Goal: Information Seeking & Learning: Find specific fact

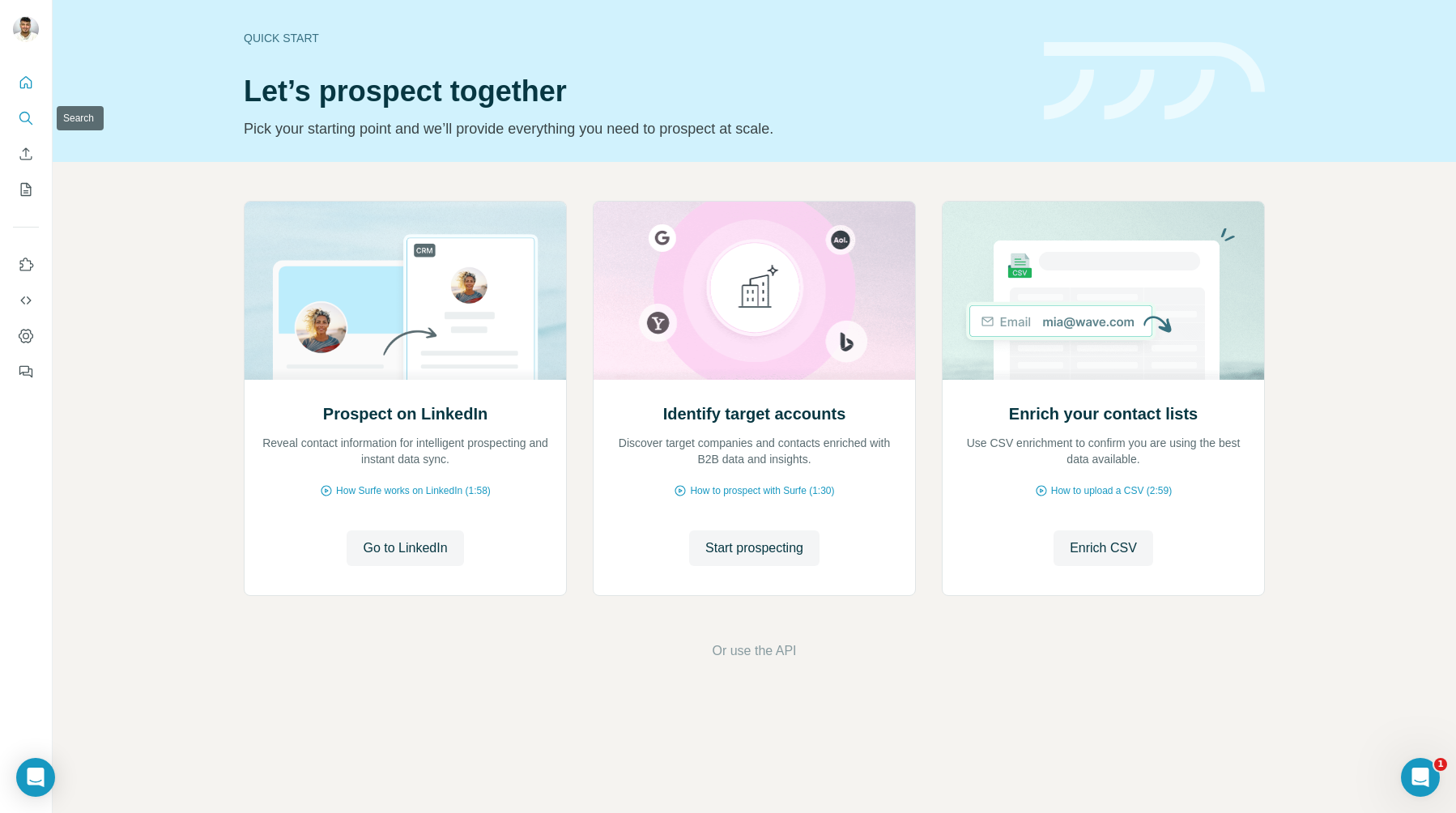
click at [28, 117] on icon "Search" at bounding box center [24, 116] width 11 height 11
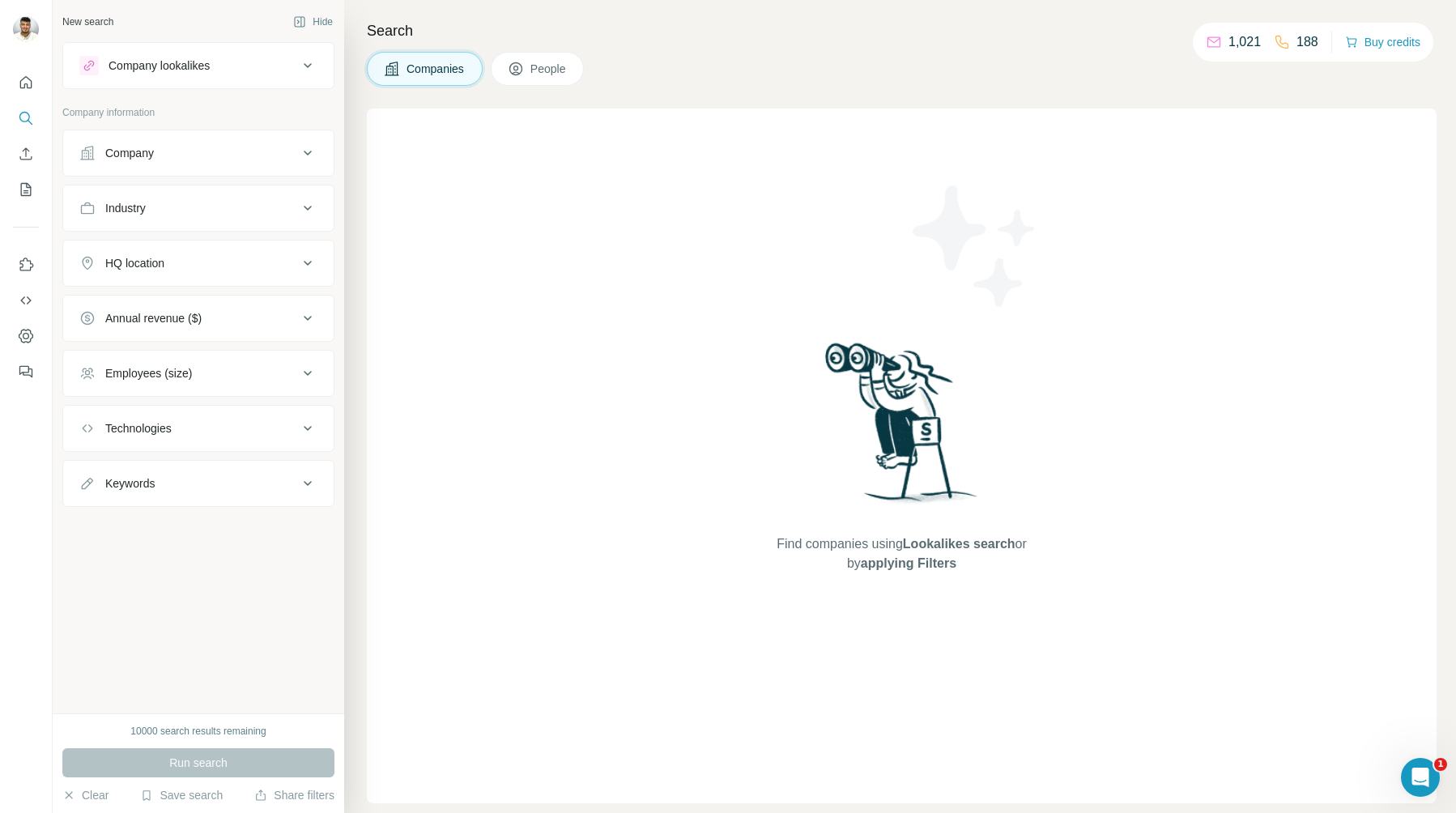
click at [196, 135] on button "Company" at bounding box center [198, 153] width 270 height 38
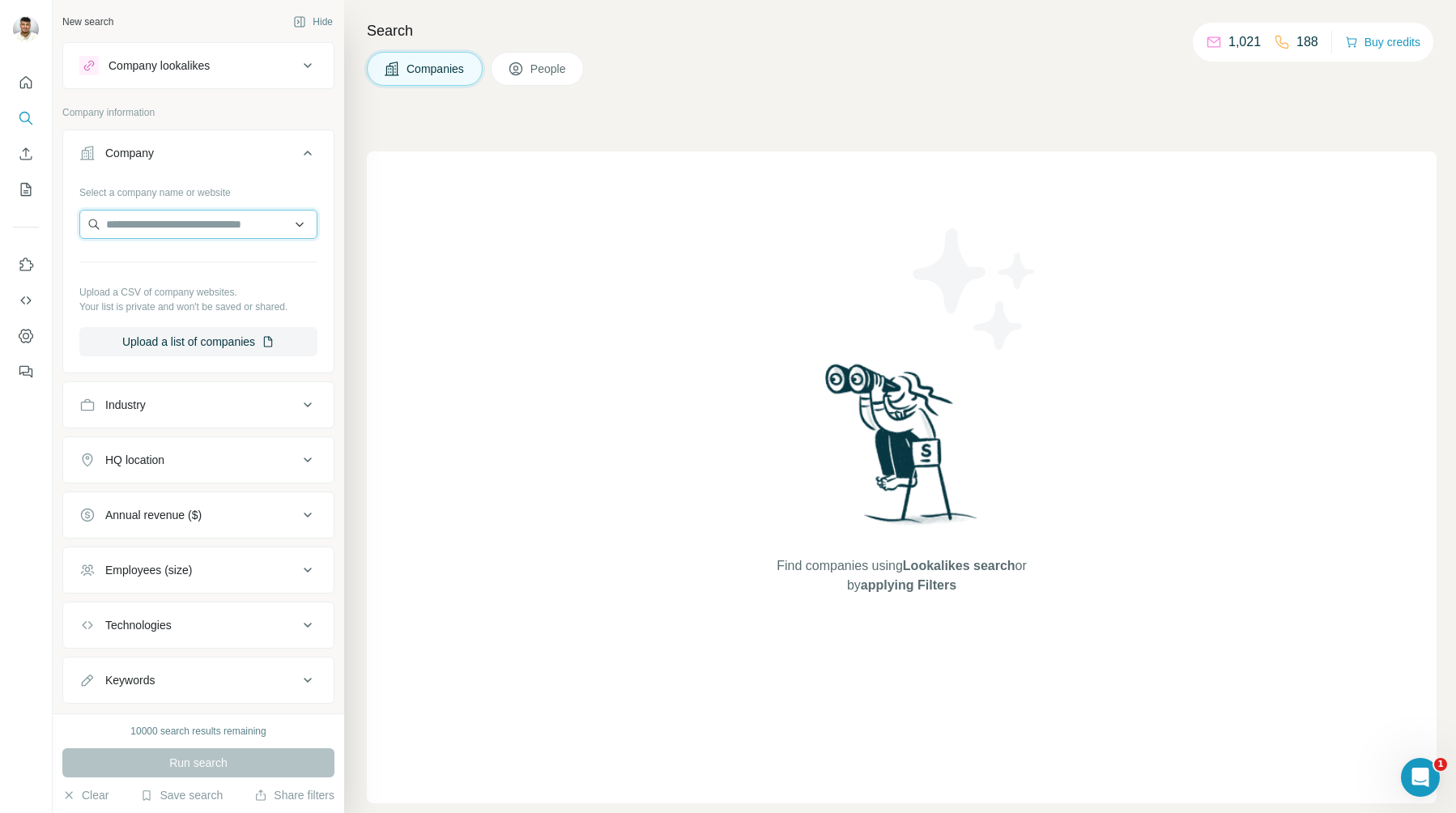
click at [210, 232] on input "text" at bounding box center [199, 224] width 238 height 29
paste input "********"
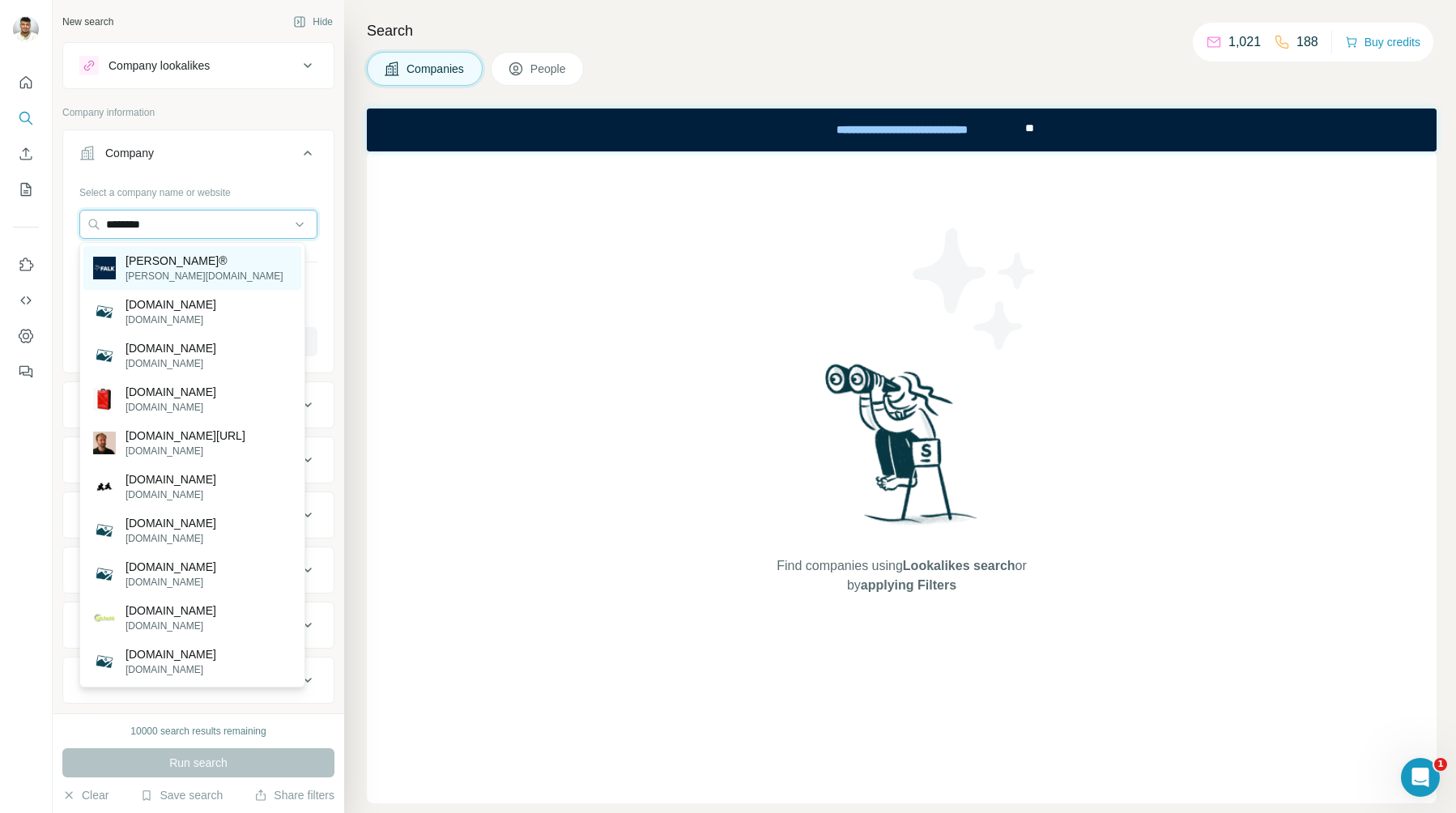
type input "********"
click at [218, 267] on div "[PERSON_NAME]® [PERSON_NAME][DOMAIN_NAME]" at bounding box center [192, 267] width 218 height 43
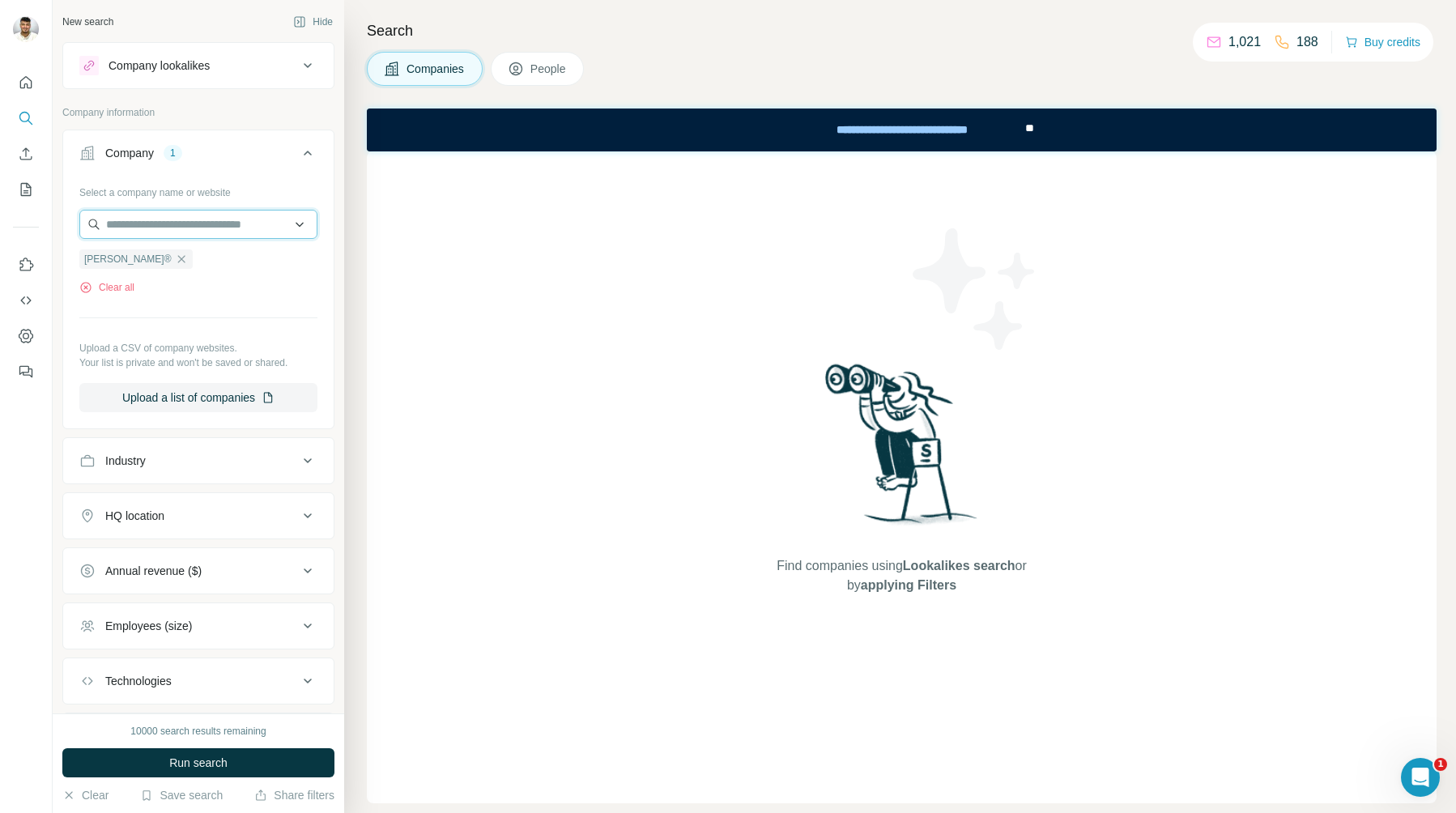
click at [212, 220] on input "text" at bounding box center [199, 224] width 238 height 29
click at [528, 393] on div "Find companies using Lookalikes search or by applying Filters" at bounding box center [901, 478] width 1070 height 652
click at [525, 86] on div "Search Companies People Find companies using Lookalikes search or by applying F…" at bounding box center [900, 406] width 1112 height 813
click at [527, 79] on button "People" at bounding box center [538, 68] width 94 height 34
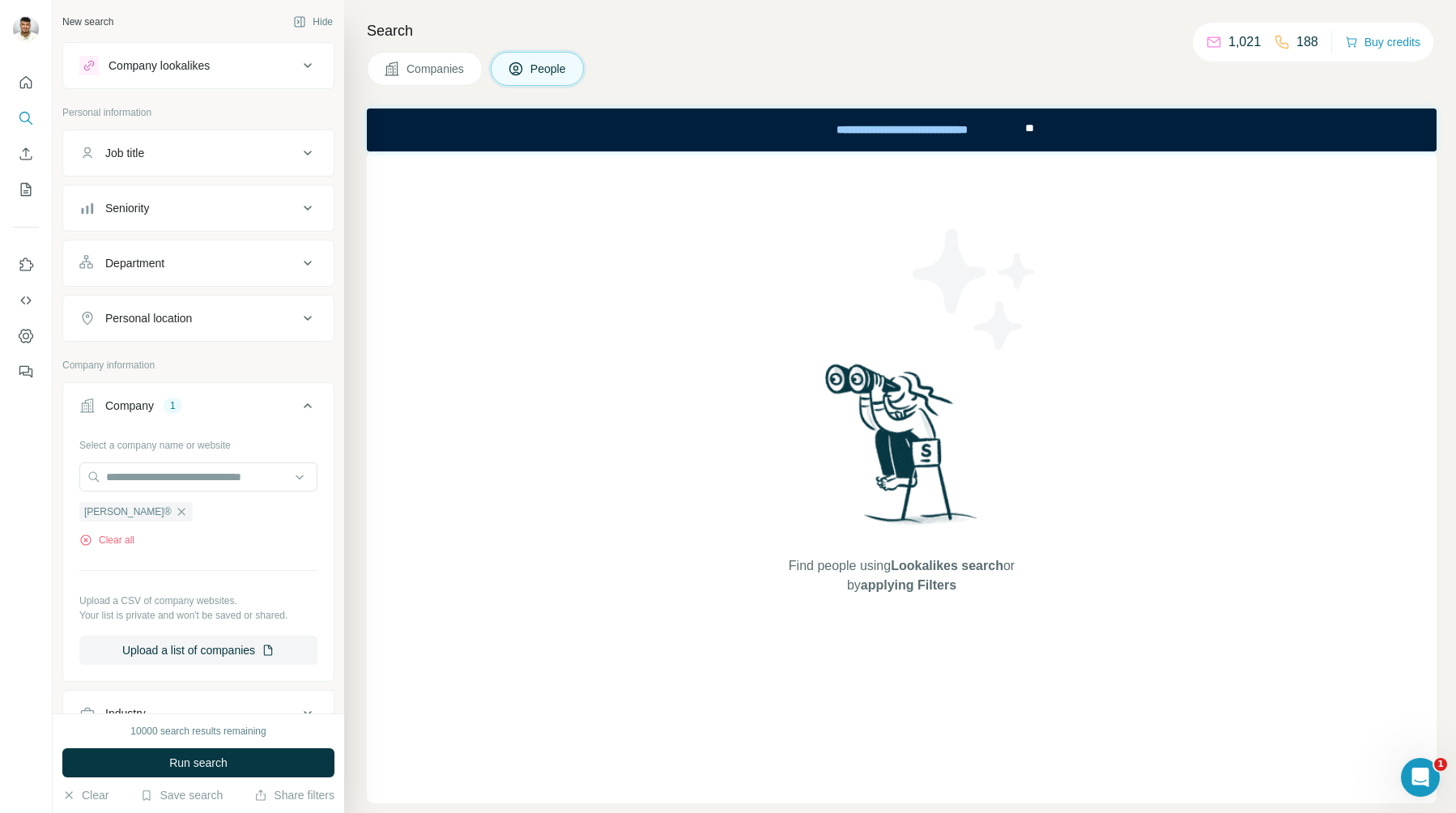
click at [429, 56] on button "Companies" at bounding box center [425, 68] width 115 height 34
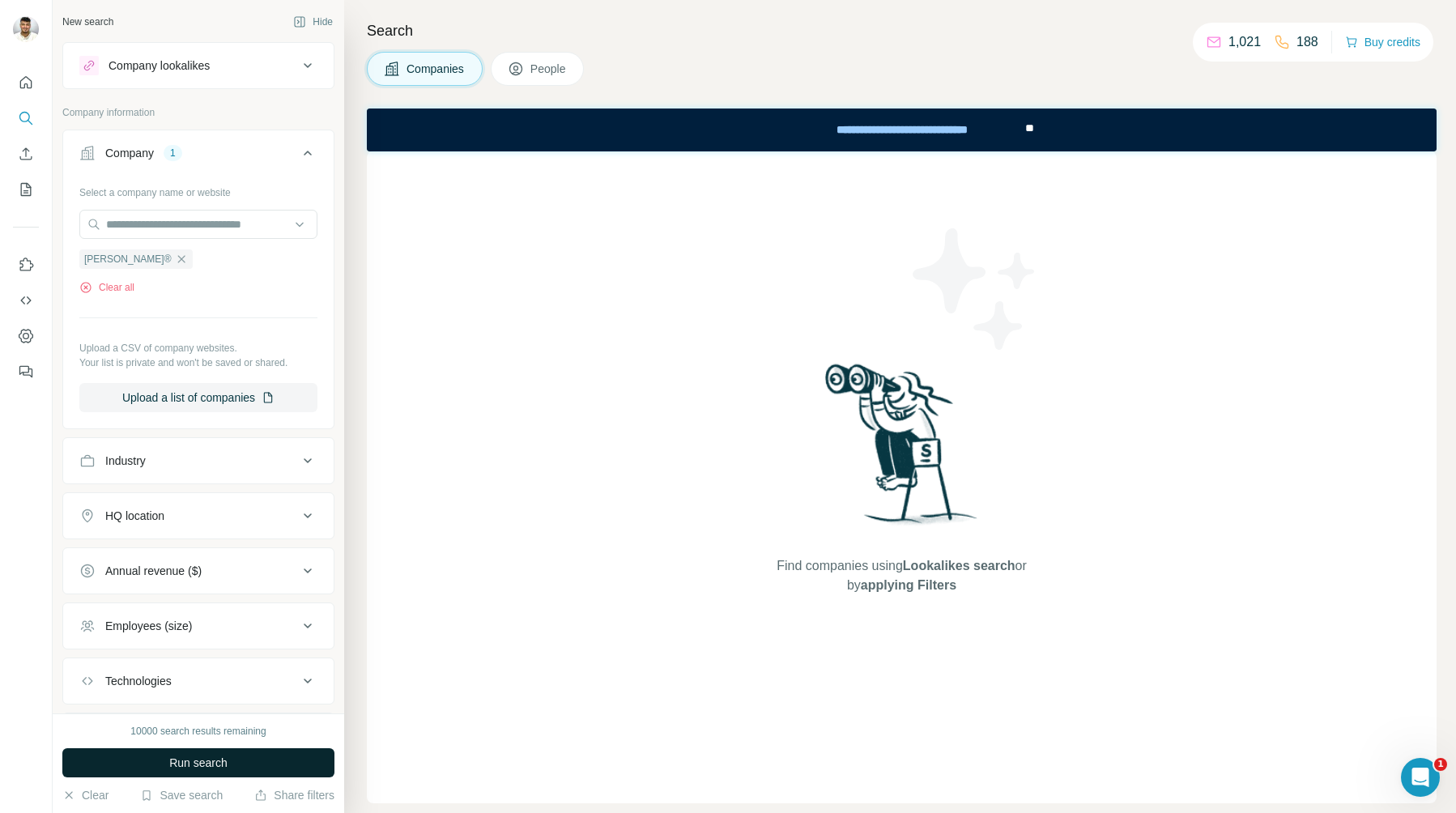
click at [239, 770] on button "Run search" at bounding box center [198, 762] width 272 height 29
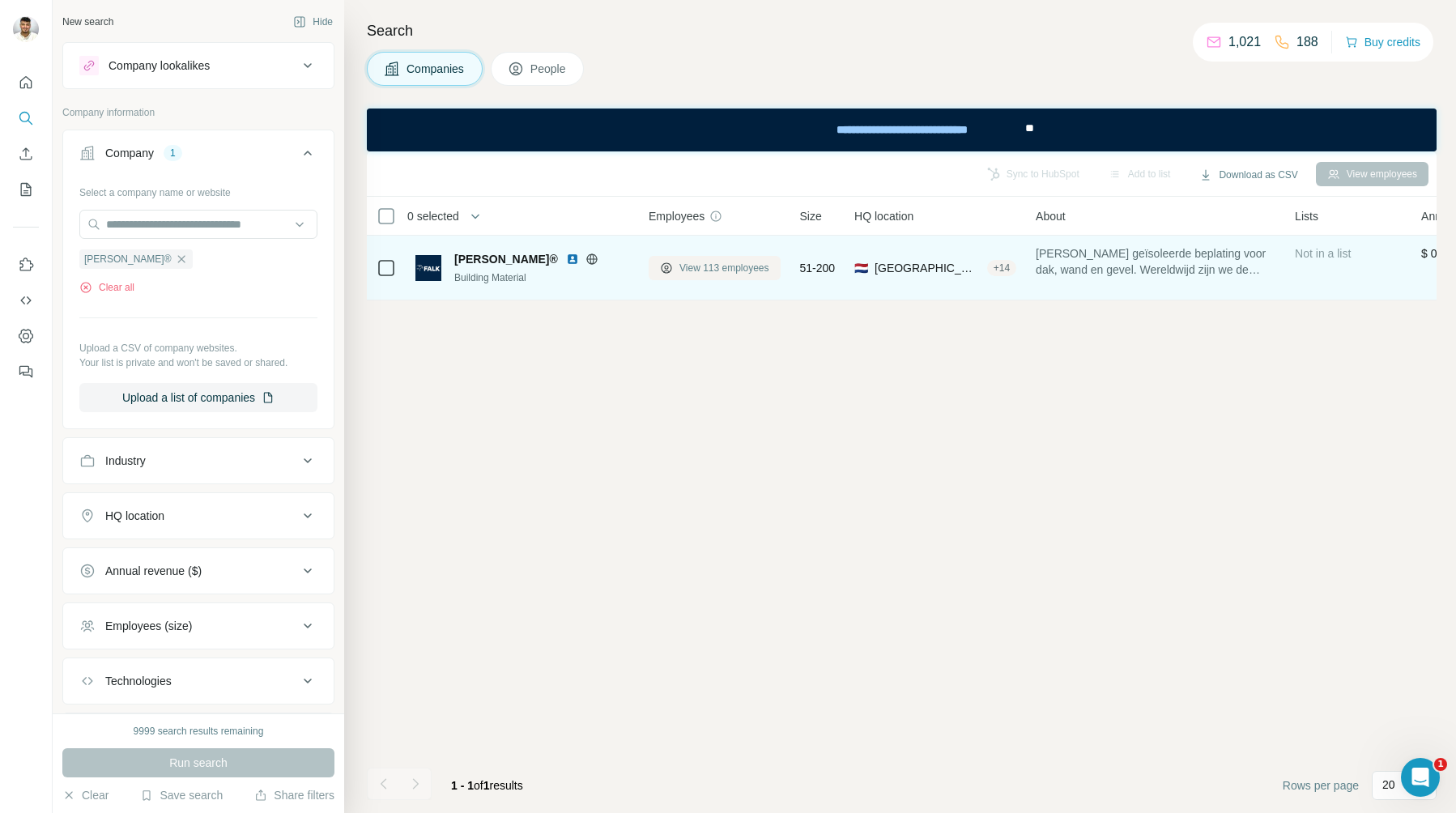
click at [748, 276] on button "View 113 employees" at bounding box center [714, 267] width 132 height 24
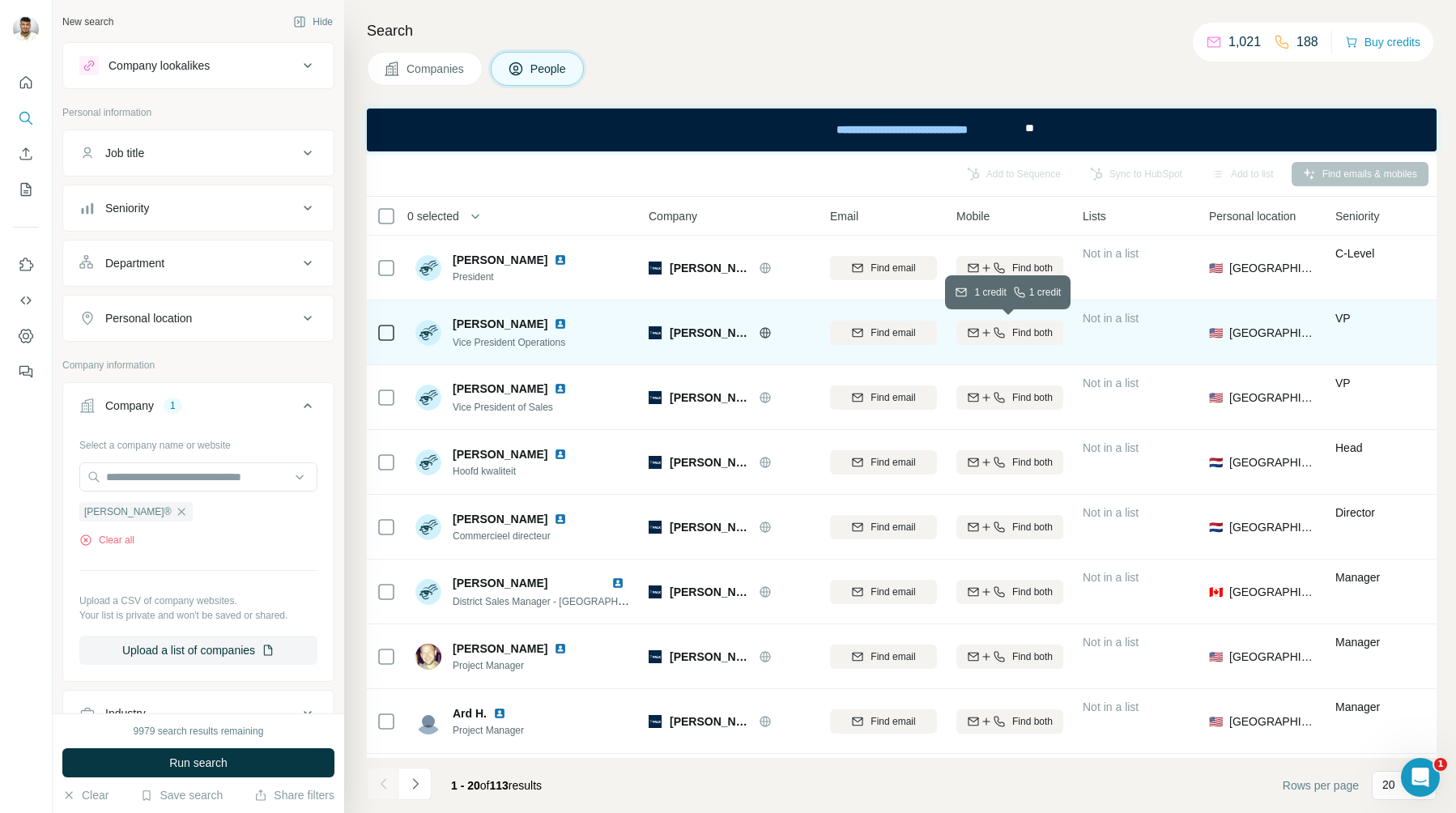
click at [1024, 330] on span "Find both" at bounding box center [1032, 333] width 40 height 14
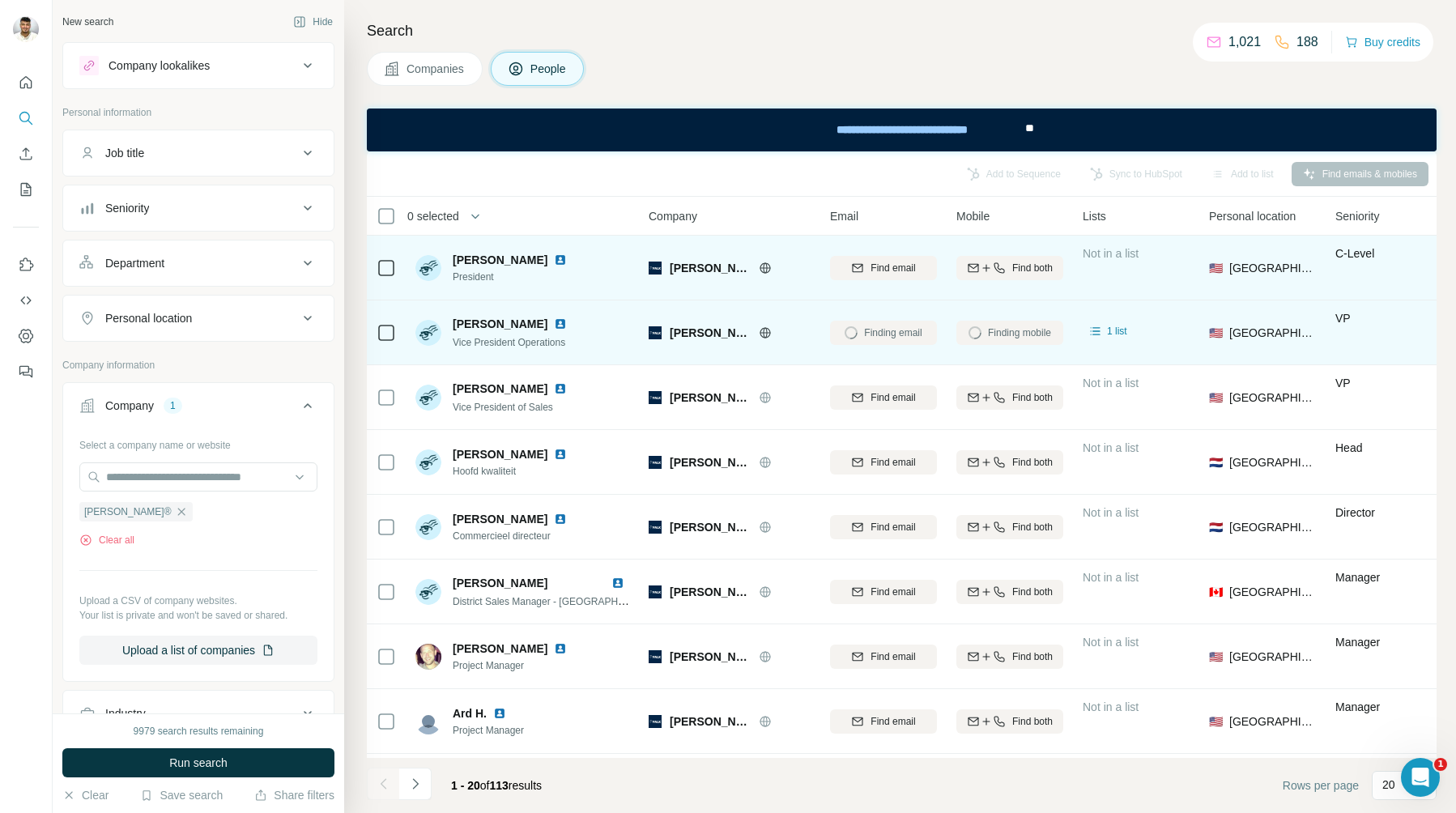
click at [562, 261] on img at bounding box center [559, 259] width 12 height 12
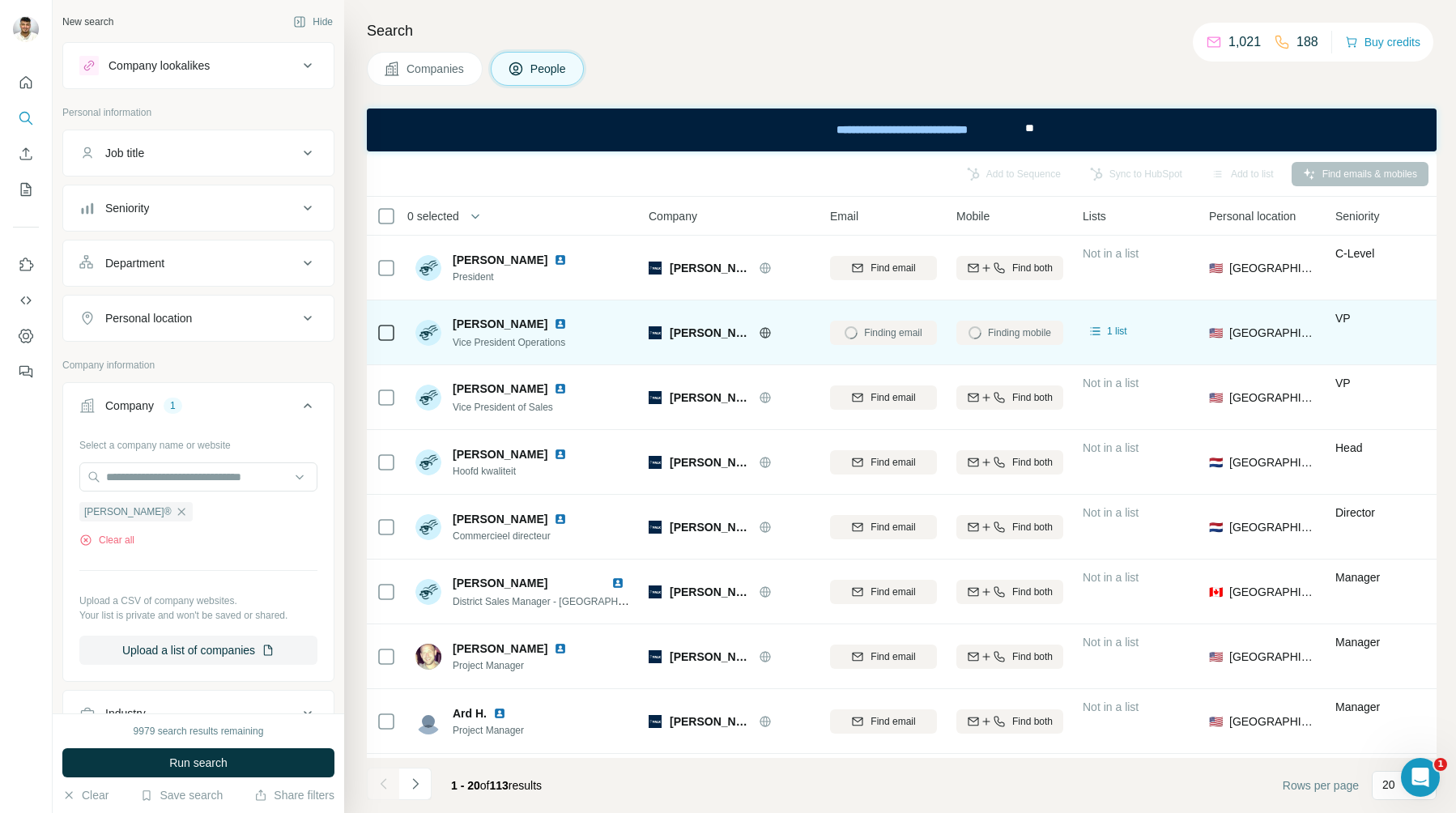
click at [1246, 217] on span "Personal location" at bounding box center [1252, 216] width 86 height 16
click at [175, 385] on div "Company 1 Select a company name or website [PERSON_NAME]® Clear all Upload a CS…" at bounding box center [198, 532] width 272 height 300
click at [288, 304] on button "Personal location" at bounding box center [198, 318] width 270 height 38
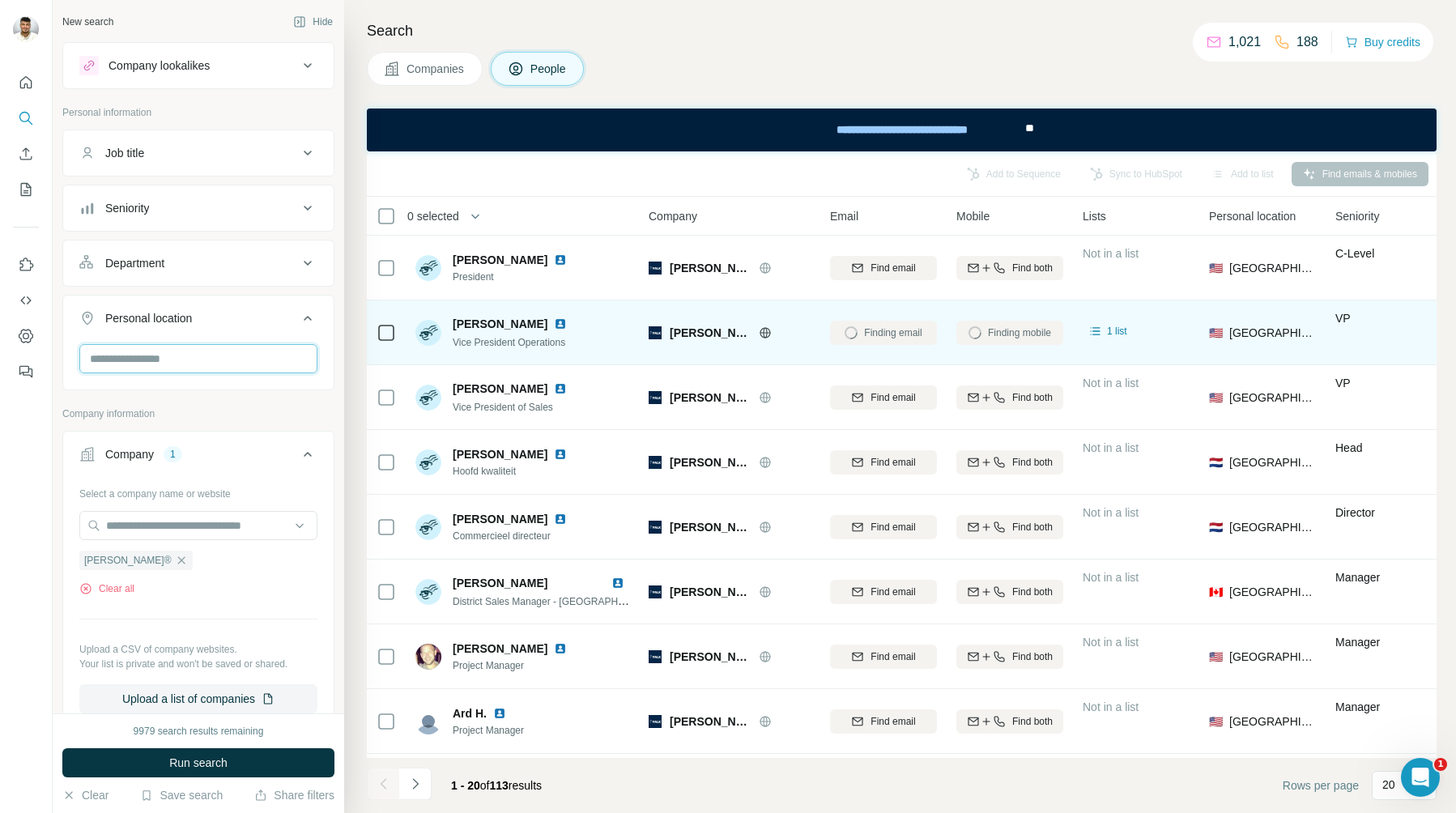
click at [210, 360] on input "text" at bounding box center [199, 358] width 238 height 29
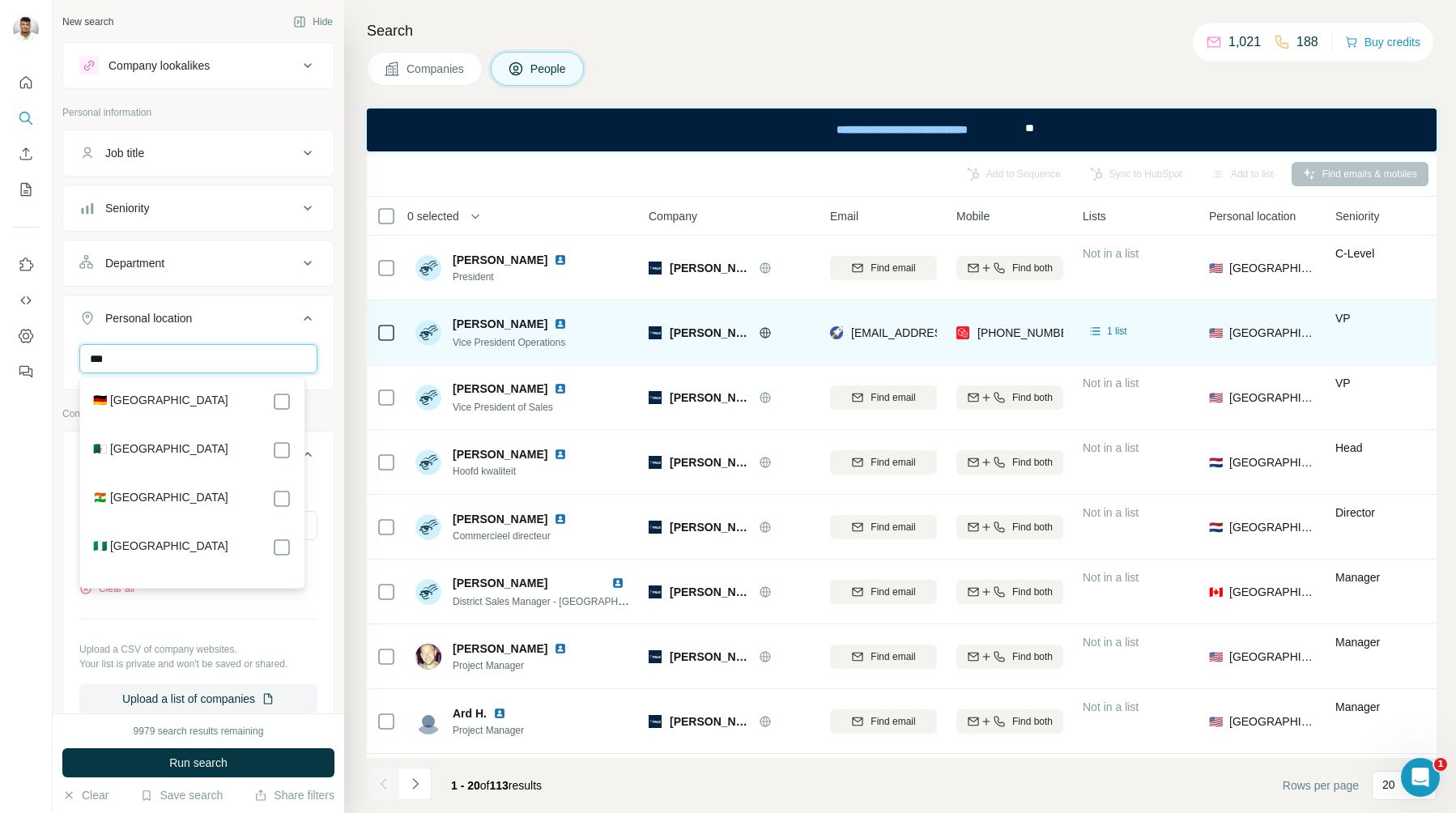
type input "***"
click at [166, 394] on div "🇩🇪 [GEOGRAPHIC_DATA]" at bounding box center [192, 402] width 198 height 19
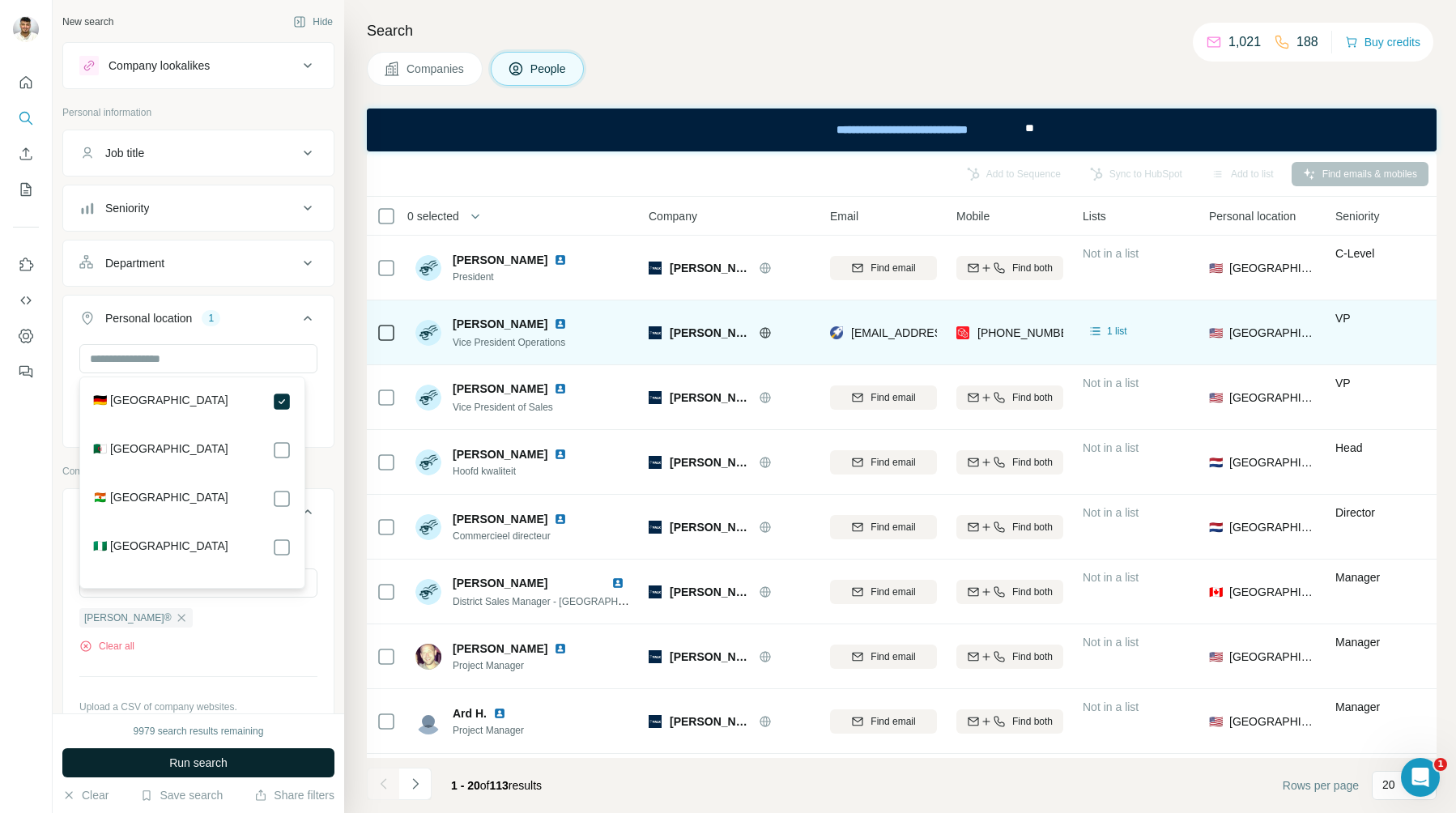
click at [212, 762] on span "Run search" at bounding box center [198, 762] width 59 height 16
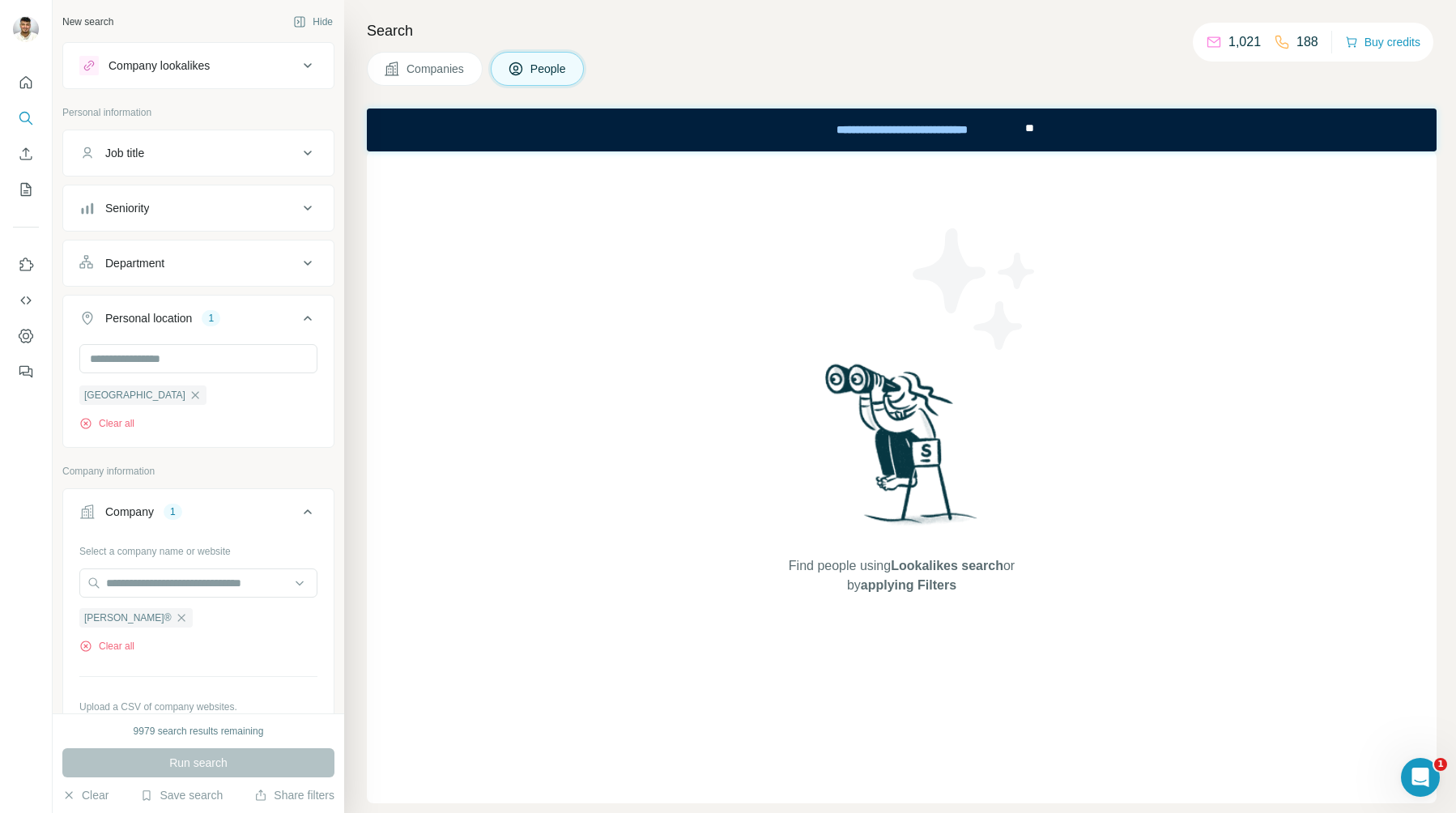
click at [258, 315] on div "Personal location 1" at bounding box center [188, 318] width 218 height 16
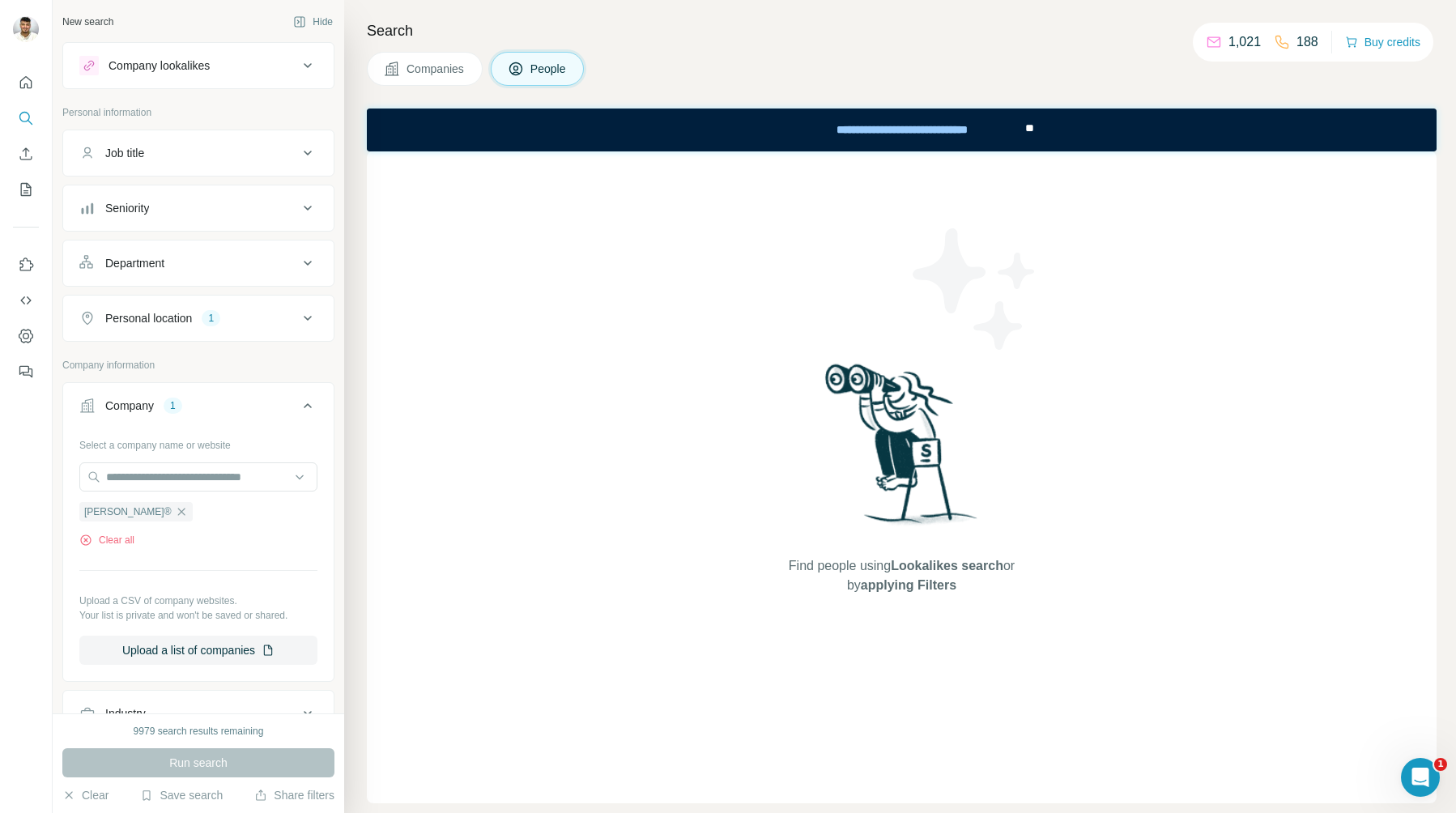
click at [258, 315] on div "Personal location 1" at bounding box center [188, 318] width 218 height 16
